Goal: Navigation & Orientation: Find specific page/section

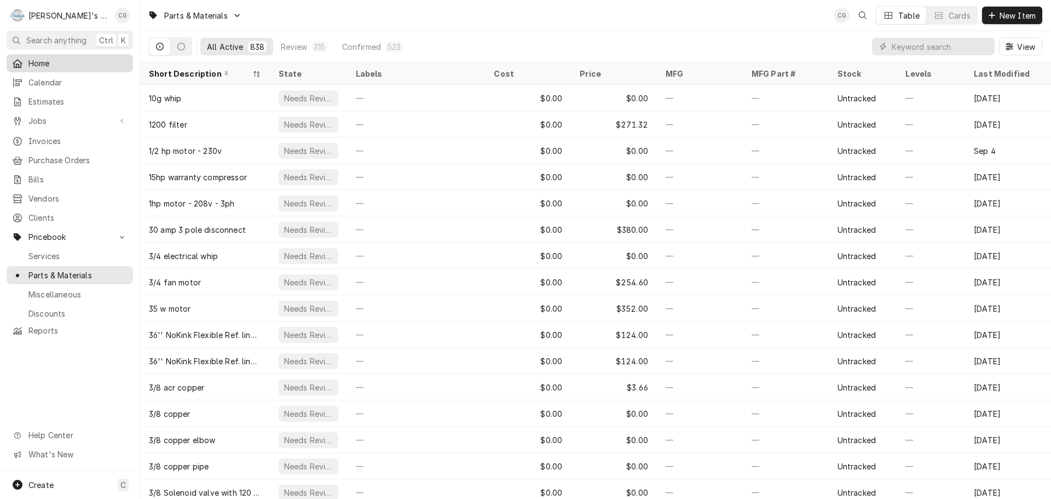
click at [54, 57] on span "Home" at bounding box center [77, 62] width 99 height 11
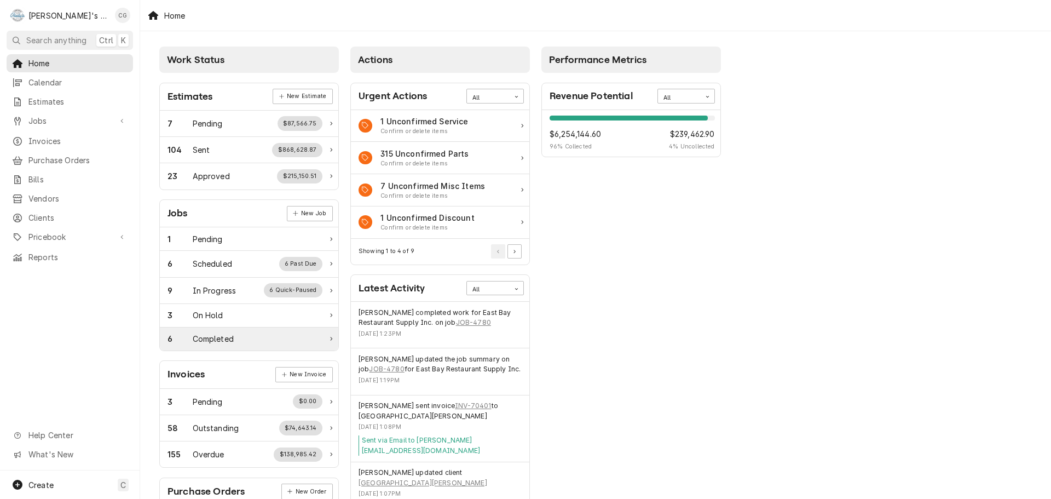
click at [297, 342] on div "6 Completed" at bounding box center [244, 338] width 155 height 11
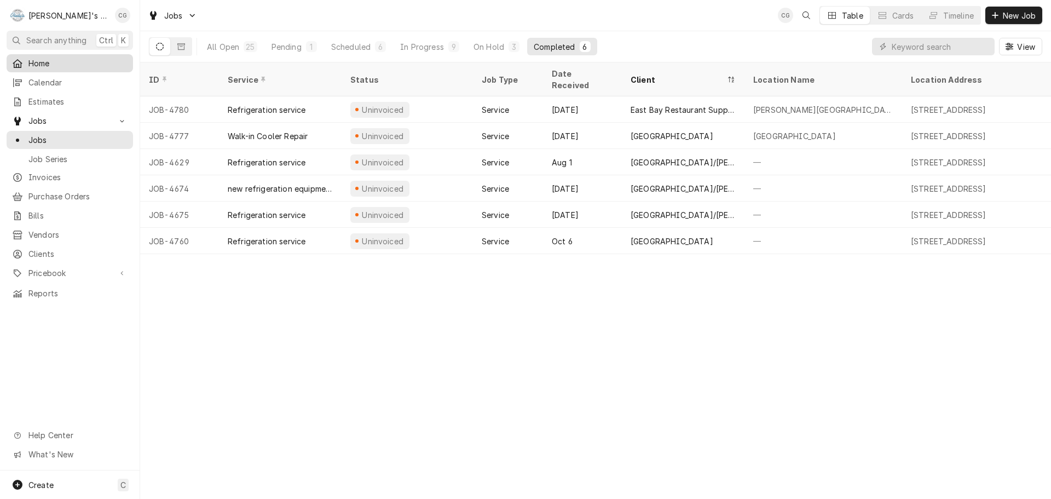
click at [59, 62] on span "Home" at bounding box center [77, 62] width 99 height 11
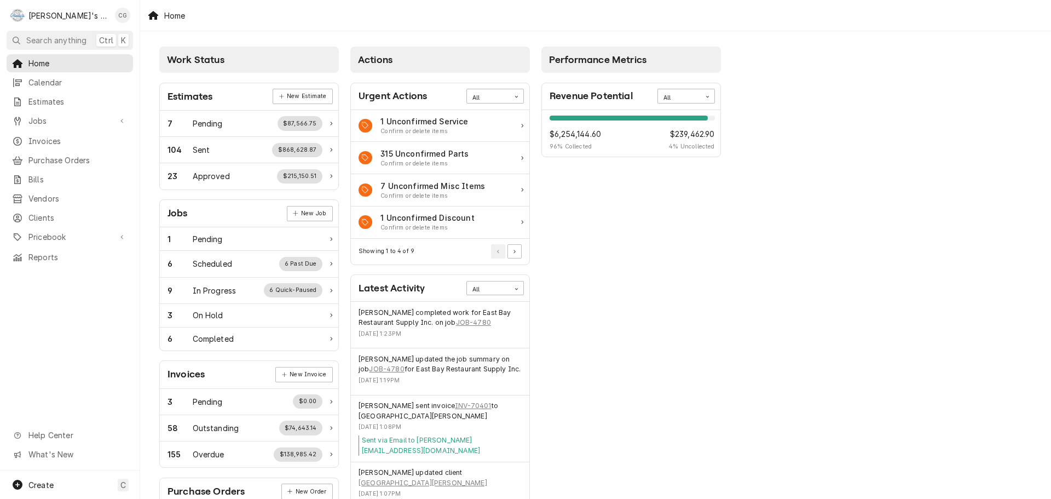
click at [689, 291] on div "Performance Metrics Revenue Potential All 96% $6,254,144.60 96 % Collected $239…" at bounding box center [631, 396] width 191 height 710
